Goal: Check status: Check status

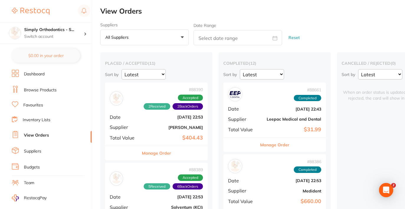
scroll to position [0, 4]
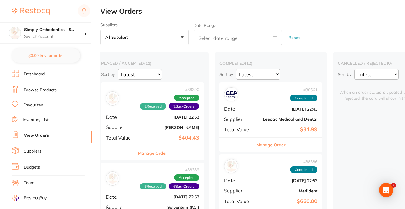
click at [38, 91] on link "Browse Products" at bounding box center [40, 90] width 33 height 6
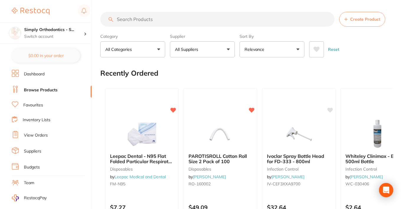
click at [229, 55] on button "All Suppliers" at bounding box center [202, 49] width 65 height 16
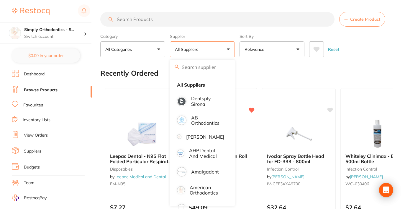
click at [216, 53] on button "All Suppliers" at bounding box center [202, 49] width 65 height 16
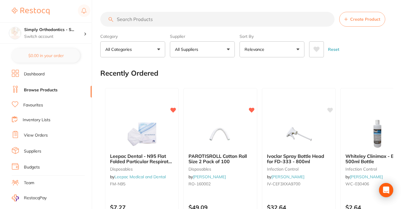
click at [216, 53] on button "All Suppliers" at bounding box center [202, 49] width 65 height 16
type input "orthomax"
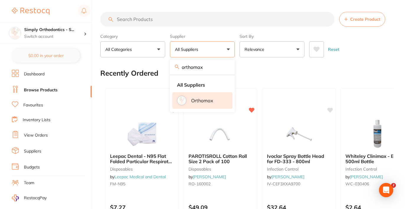
click at [212, 103] on p "Orthomax" at bounding box center [202, 100] width 22 height 5
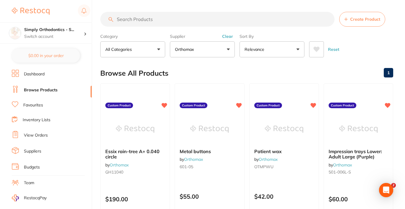
click at [157, 23] on input "search" at bounding box center [217, 19] width 234 height 15
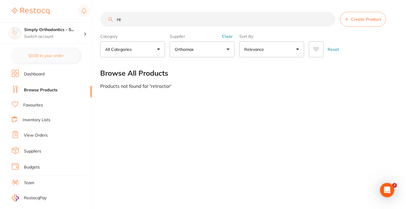
type input "r"
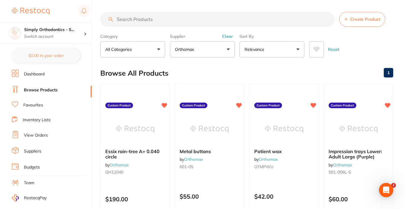
paste input "DB04-0154"
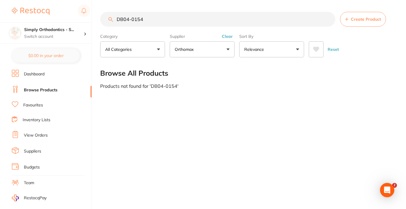
type input "DB04-0154"
click at [60, 72] on li "Dashboard" at bounding box center [52, 74] width 80 height 9
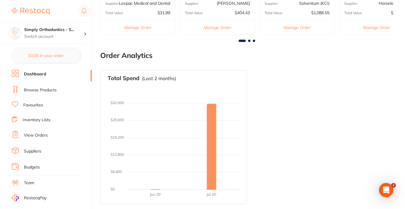
scroll to position [343, 0]
click at [53, 135] on li "View Orders" at bounding box center [52, 135] width 80 height 9
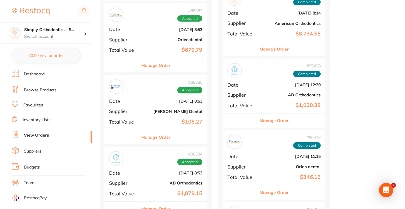
scroll to position [311, 0]
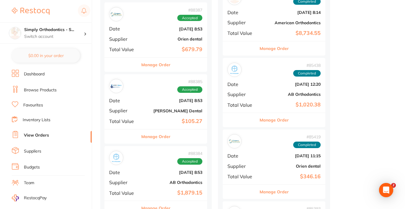
click at [184, 108] on b "[PERSON_NAME] Dental" at bounding box center [172, 110] width 59 height 5
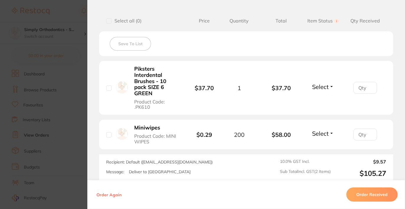
scroll to position [148, 0]
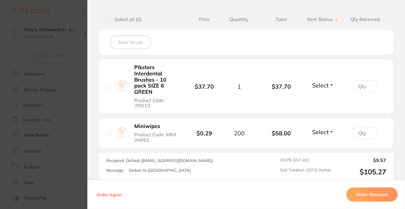
click at [323, 87] on span "Select" at bounding box center [320, 84] width 17 height 7
click at [322, 99] on span "Received" at bounding box center [323, 98] width 15 height 4
click at [319, 131] on span "Select" at bounding box center [320, 131] width 17 height 7
click at [321, 143] on span "Received" at bounding box center [323, 144] width 15 height 4
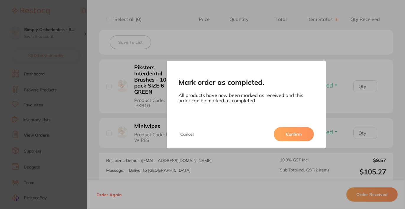
click at [298, 133] on button "Confirm" at bounding box center [294, 134] width 40 height 14
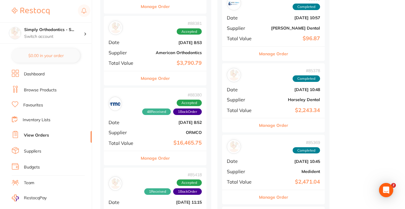
scroll to position [592, 0]
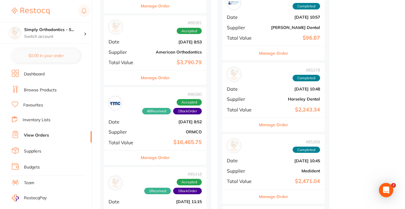
click at [172, 129] on b "ORMCO" at bounding box center [172, 131] width 59 height 5
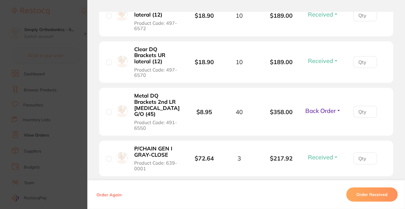
scroll to position [683, 0]
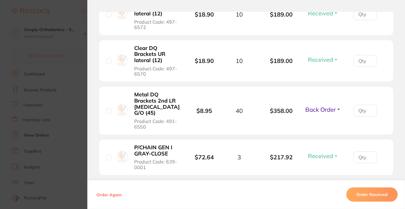
click at [326, 106] on span "Back Order" at bounding box center [320, 109] width 30 height 7
click at [325, 120] on span "Received" at bounding box center [323, 122] width 15 height 4
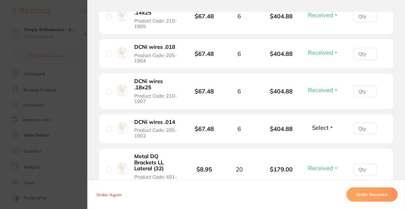
scroll to position [280, 0]
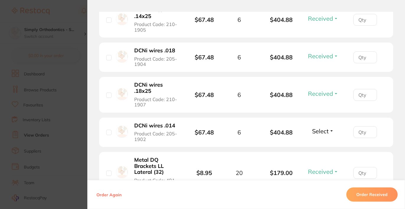
click at [324, 137] on div "Select Received Back Order" at bounding box center [322, 132] width 25 height 10
click at [321, 132] on span "Select" at bounding box center [320, 130] width 17 height 7
click at [325, 145] on span "Received" at bounding box center [323, 143] width 15 height 4
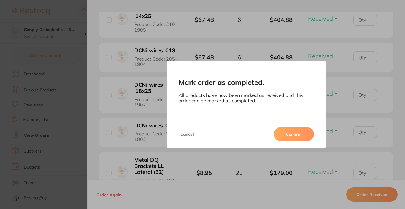
click at [295, 133] on button "Confirm" at bounding box center [294, 134] width 40 height 14
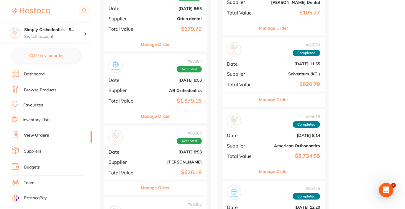
click at [32, 89] on link "Browse Products" at bounding box center [40, 90] width 33 height 6
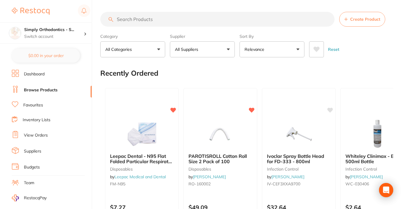
click at [143, 21] on input "search" at bounding box center [217, 19] width 234 height 15
paste input "DB04-0154"
type input "DB04-0154"
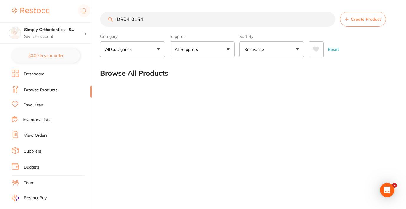
click at [30, 107] on link "Favourites" at bounding box center [33, 105] width 20 height 6
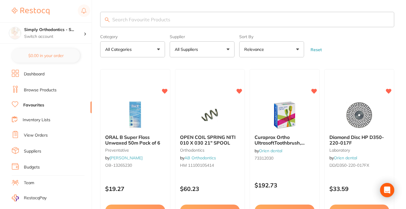
drag, startPoint x: 203, startPoint y: 44, endPoint x: 201, endPoint y: 47, distance: 3.7
click at [203, 44] on button "All Suppliers" at bounding box center [202, 49] width 65 height 16
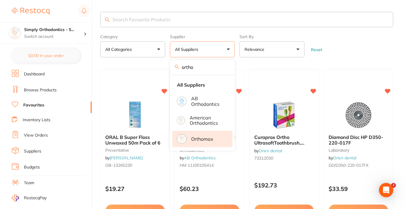
type input "ortho"
click at [206, 144] on li "Orthomax" at bounding box center [202, 138] width 60 height 17
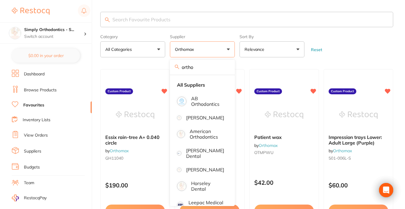
click at [358, 56] on form "Category All Categories All Categories No categories found Clear Category false…" at bounding box center [246, 44] width 293 height 25
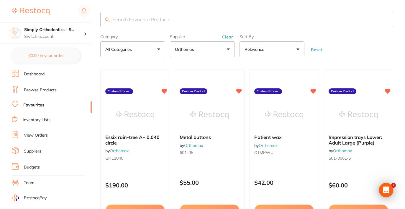
click at [155, 16] on input "search" at bounding box center [246, 19] width 293 height 15
paste input "DB04-0154"
type input "DB04-0154"
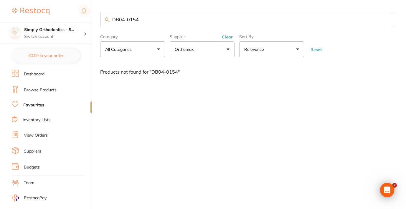
click at [40, 73] on link "Dashboard" at bounding box center [34, 74] width 21 height 6
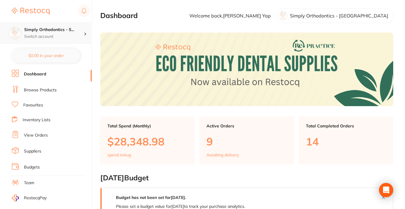
click at [53, 39] on p "Switch account" at bounding box center [54, 37] width 60 height 6
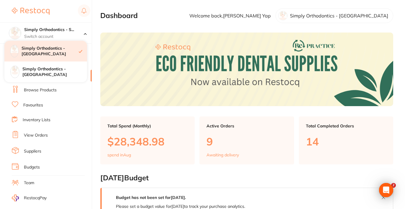
click at [50, 51] on h4 "Simply Orthodontics - [GEOGRAPHIC_DATA]" at bounding box center [50, 51] width 57 height 12
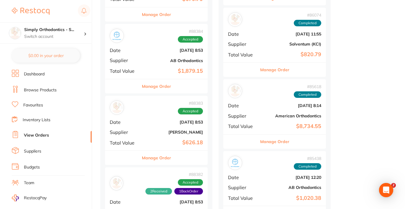
scroll to position [383, 0]
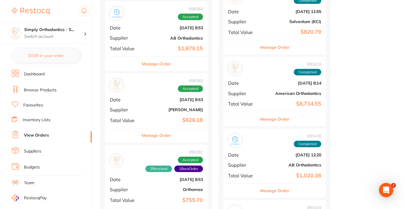
click at [145, 132] on button "Manage Order" at bounding box center [156, 135] width 29 height 14
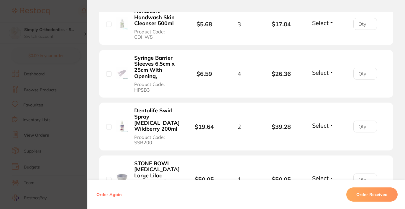
scroll to position [467, 0]
